Goal: Check status: Check status

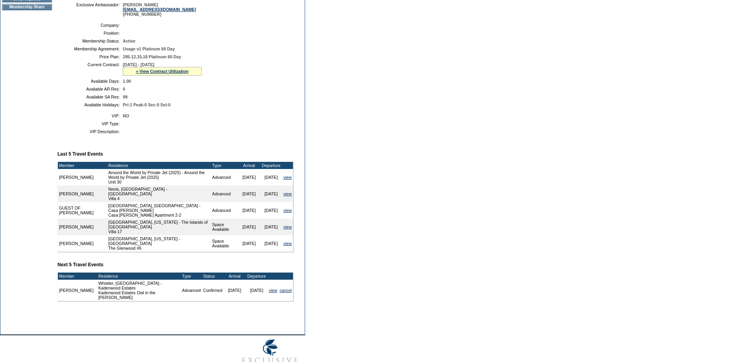
scroll to position [181, 0]
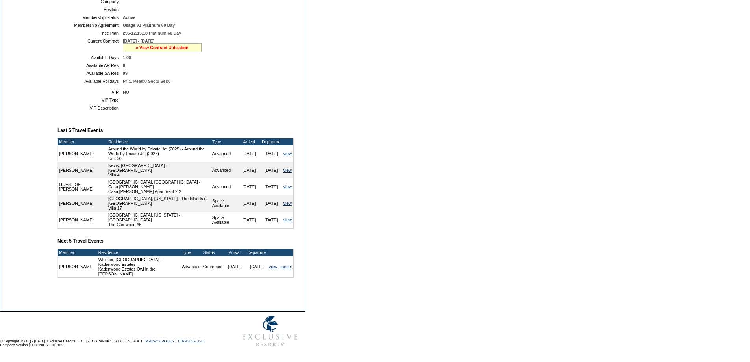
click at [162, 50] on link "» View Contract Utilization" at bounding box center [162, 47] width 53 height 5
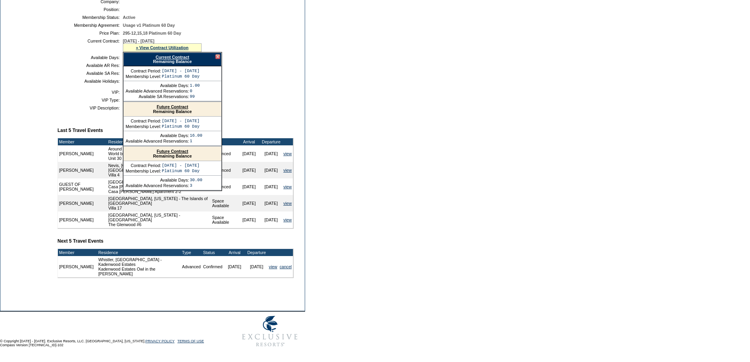
click at [171, 109] on link "Future Contract" at bounding box center [172, 106] width 31 height 5
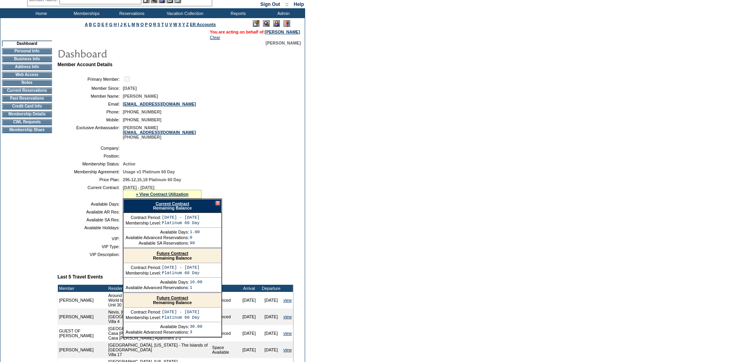
scroll to position [0, 0]
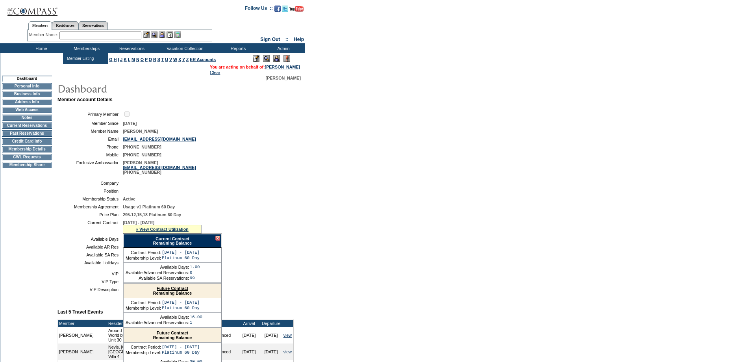
click at [70, 36] on input "text" at bounding box center [100, 35] width 82 height 8
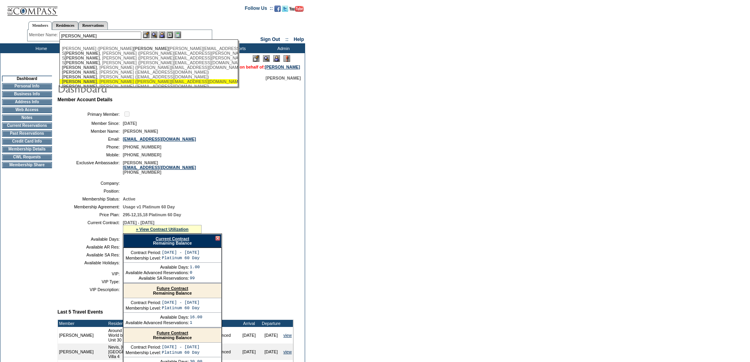
click at [90, 83] on div "[PERSON_NAME] ([PERSON_NAME][EMAIL_ADDRESS][DOMAIN_NAME])" at bounding box center [148, 81] width 173 height 5
type input "[PERSON_NAME] ([PERSON_NAME][EMAIL_ADDRESS][DOMAIN_NAME])"
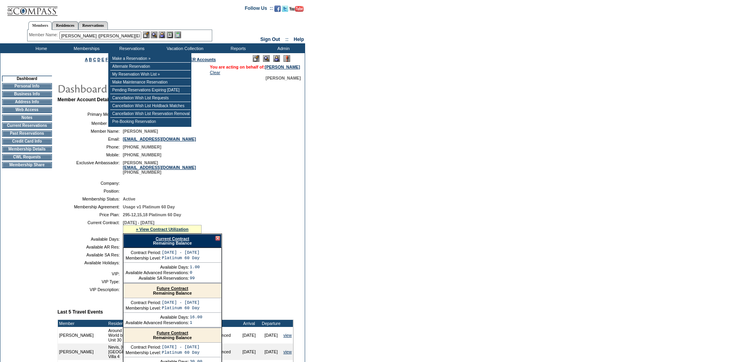
click at [162, 35] on img at bounding box center [162, 34] width 7 height 7
click at [155, 35] on img at bounding box center [154, 34] width 7 height 7
